Goal: Task Accomplishment & Management: Manage account settings

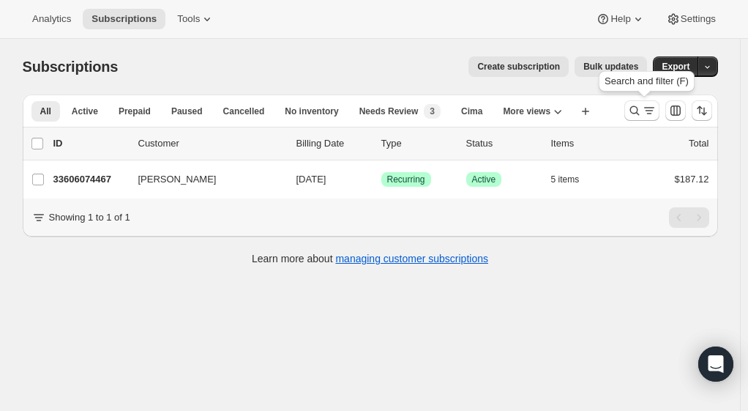
click at [639, 107] on icon "Search and filter results" at bounding box center [635, 110] width 15 height 15
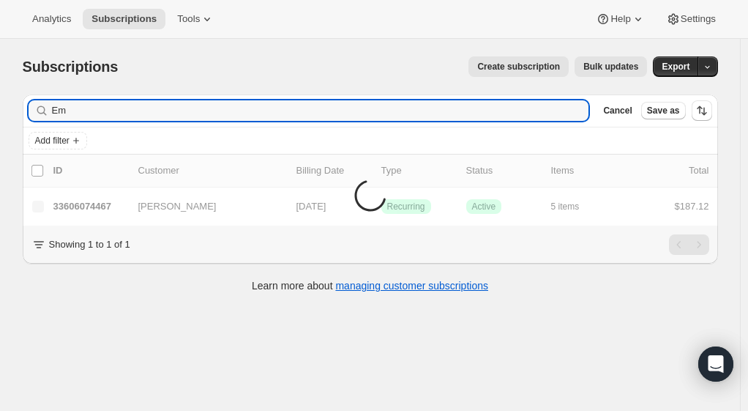
type input "E"
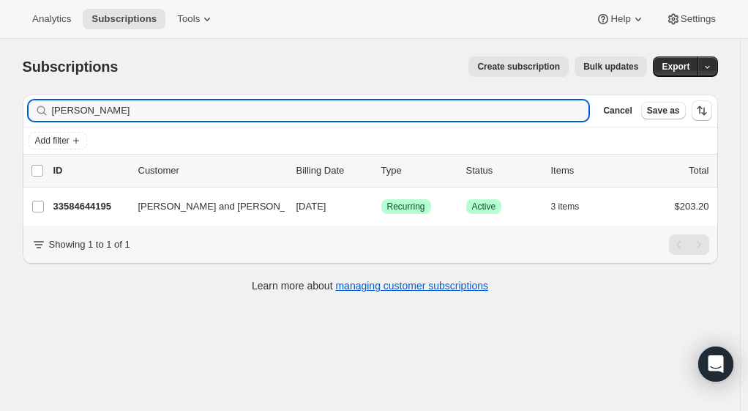
type input "[PERSON_NAME]"
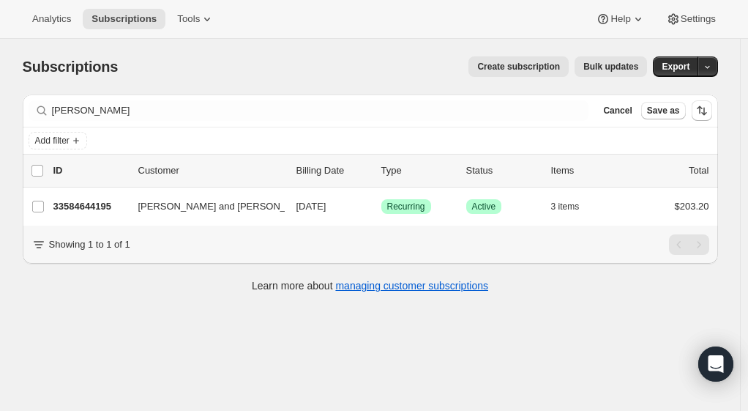
click at [84, 204] on p "33584644195" at bounding box center [89, 206] width 73 height 15
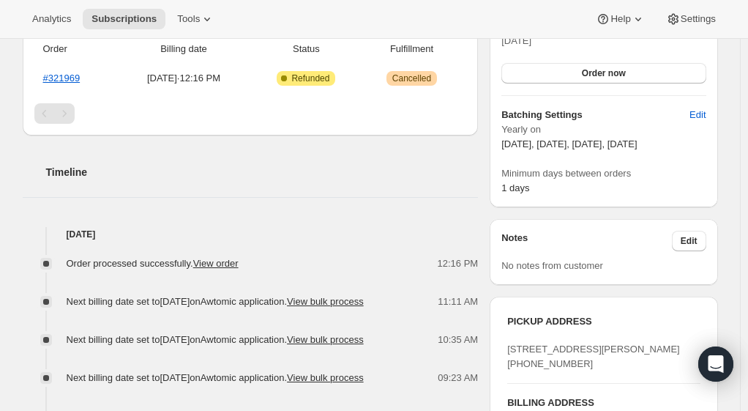
scroll to position [469, 0]
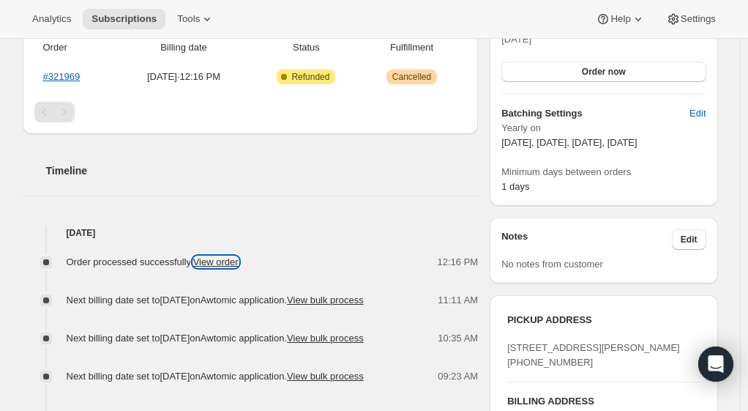
click at [215, 256] on link "View order" at bounding box center [215, 261] width 45 height 11
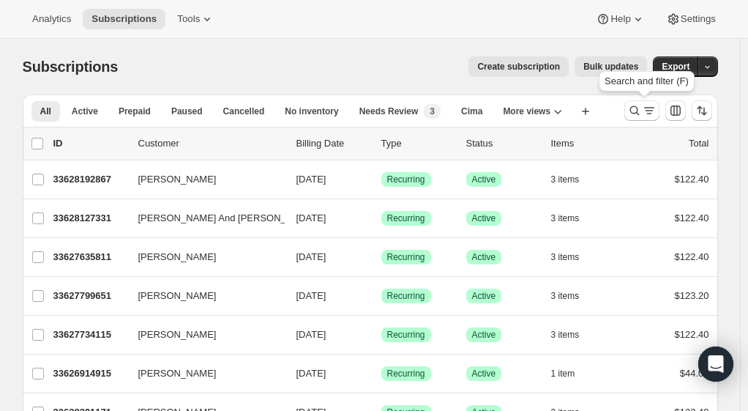
click at [642, 113] on icon "Search and filter results" at bounding box center [635, 110] width 15 height 15
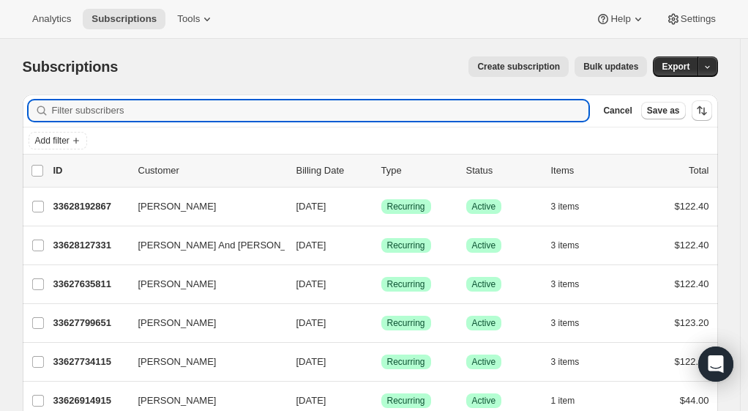
click at [458, 114] on input "Filter subscribers" at bounding box center [321, 110] width 538 height 21
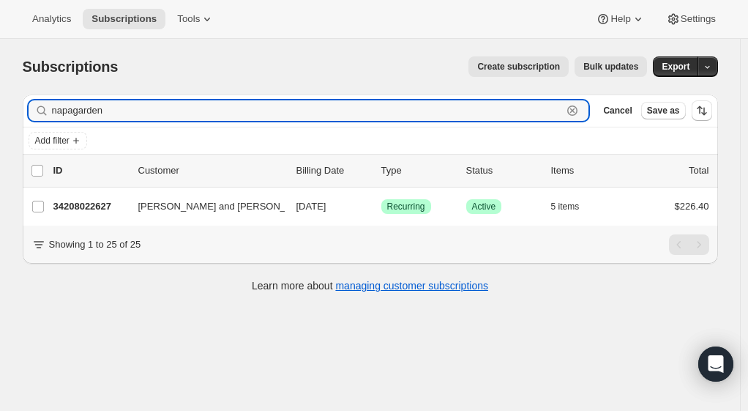
type input "napagarden"
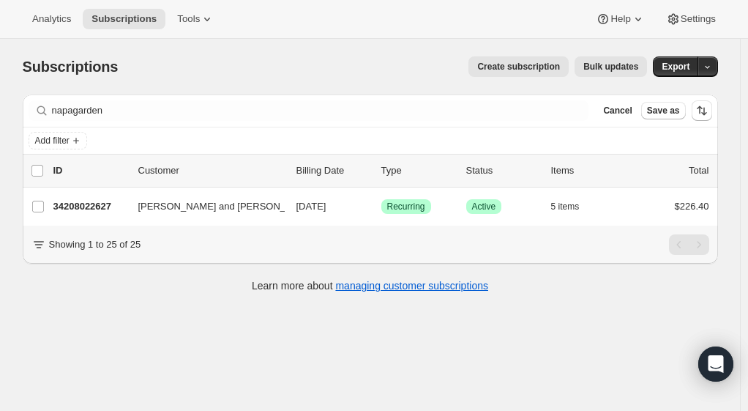
click at [80, 208] on p "34208022627" at bounding box center [89, 206] width 73 height 15
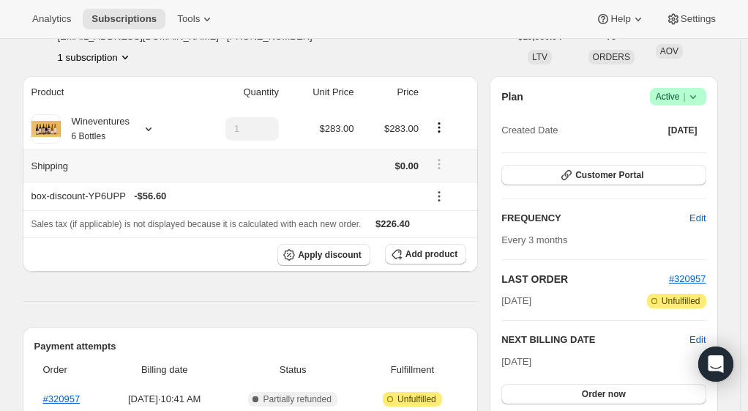
scroll to position [98, 0]
click at [700, 278] on span "#320957" at bounding box center [687, 277] width 37 height 11
